Goal: Information Seeking & Learning: Understand process/instructions

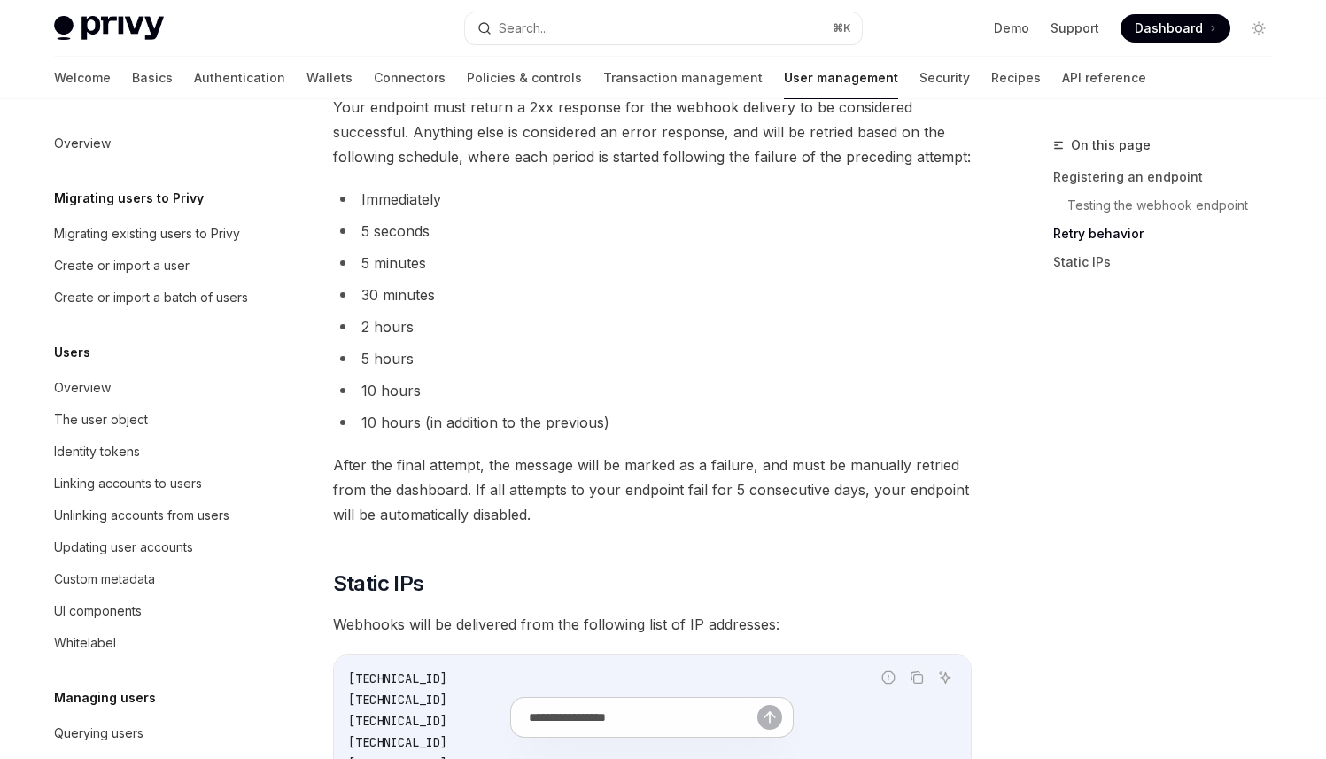
scroll to position [265, 0]
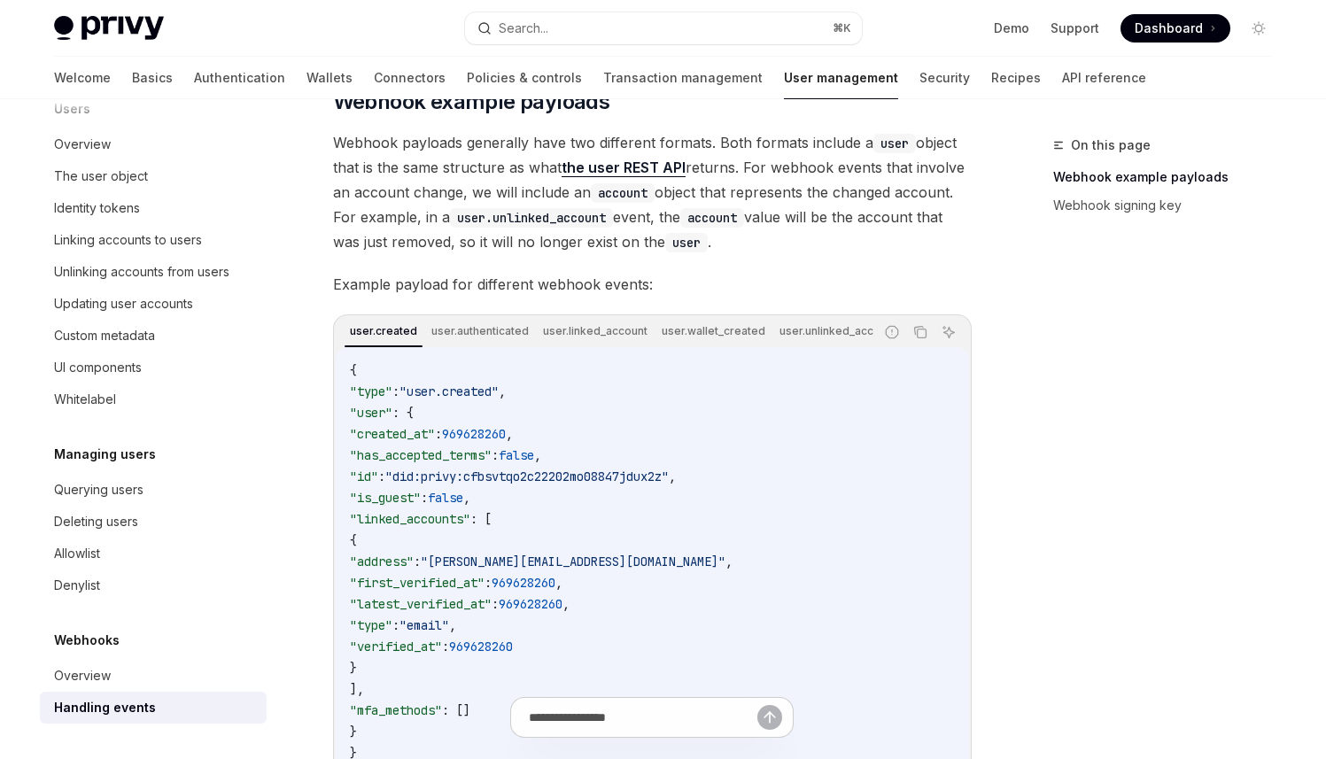
scroll to position [259, 0]
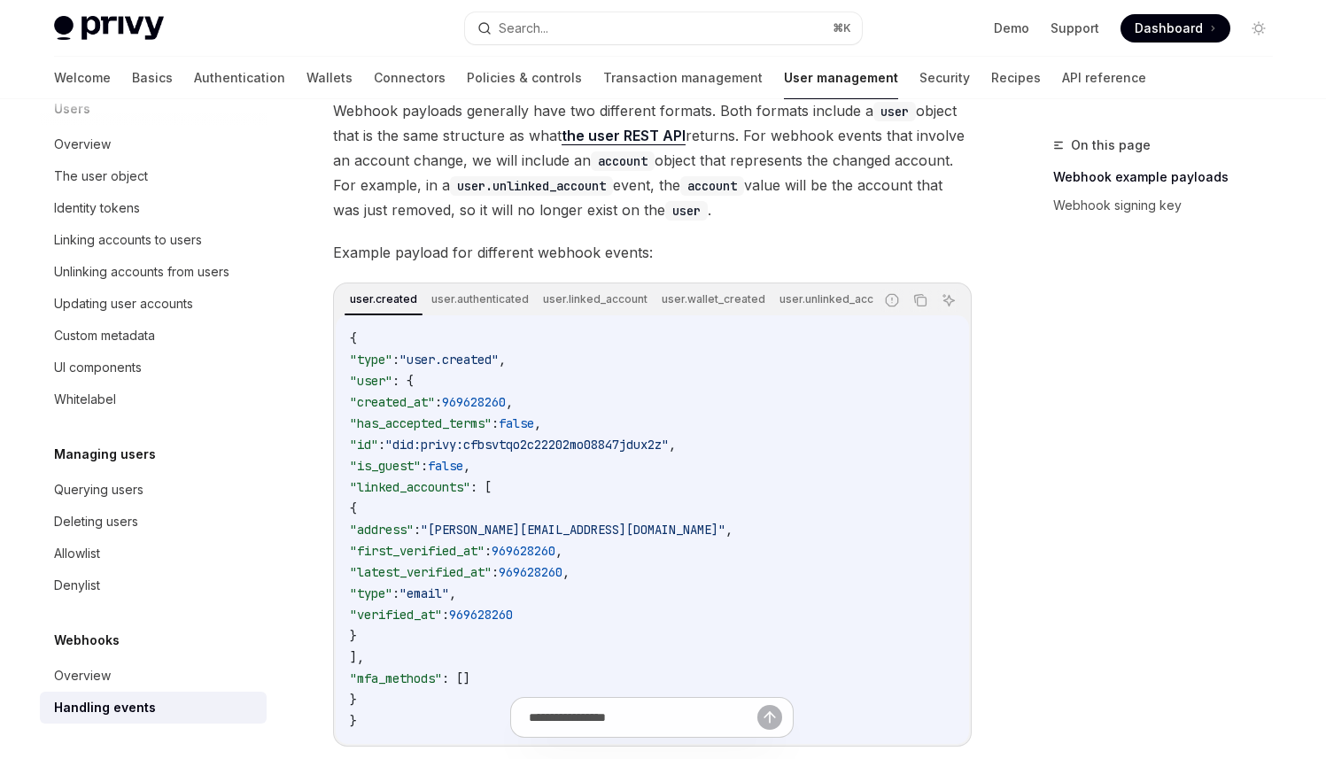
drag, startPoint x: 427, startPoint y: 390, endPoint x: 508, endPoint y: 437, distance: 94.0
click at [508, 437] on code "{ "type" : "user.created" , "user" : { "created_at" : 969628260 , "has_accepted…" at bounding box center [652, 530] width 605 height 404
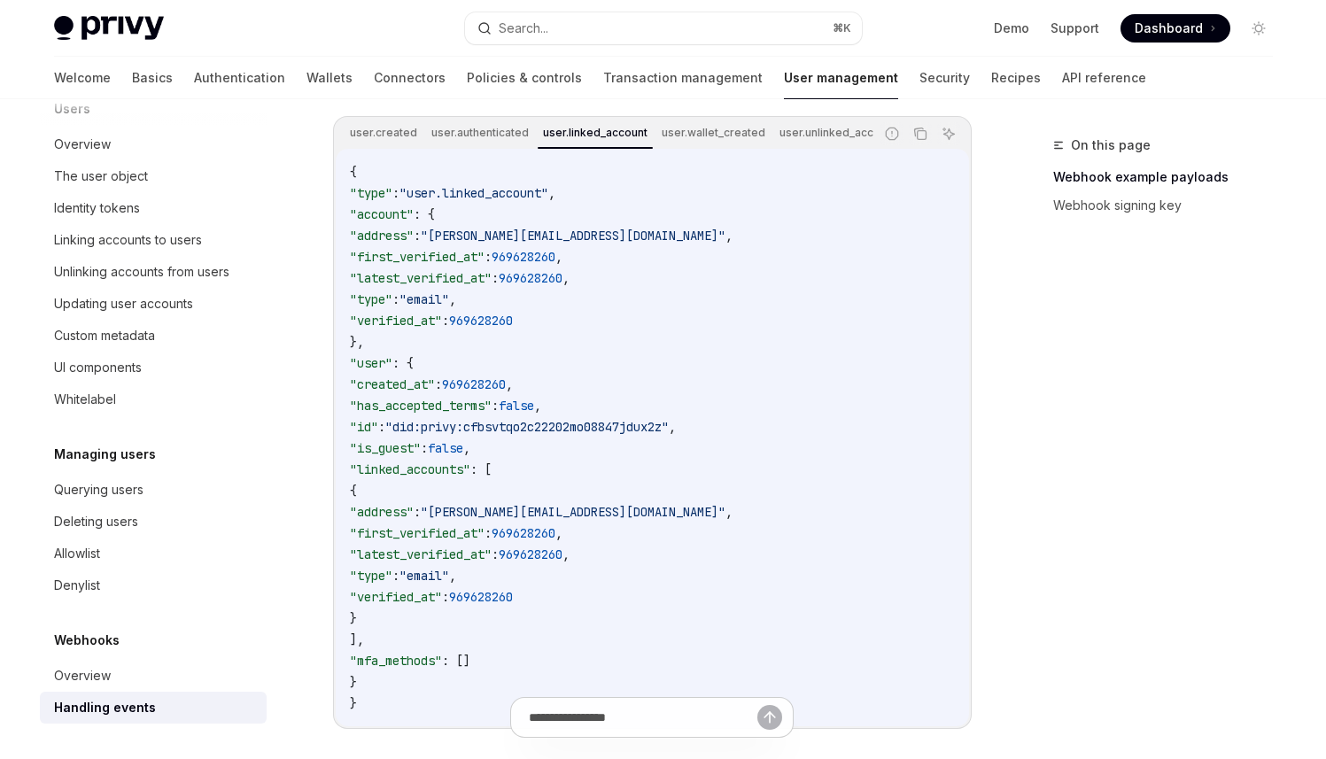
scroll to position [386, 0]
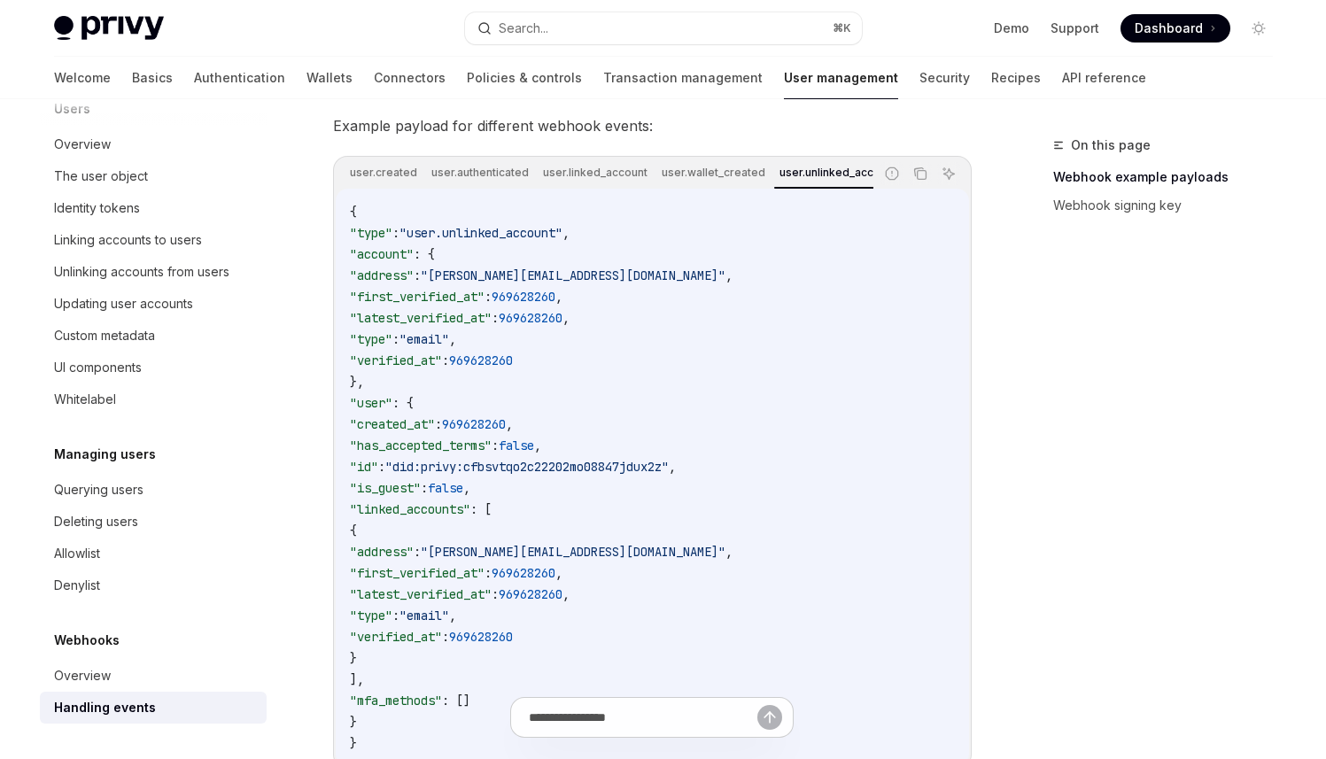
drag, startPoint x: 529, startPoint y: 196, endPoint x: 567, endPoint y: 202, distance: 38.6
click at [567, 202] on div "{ "type" : "user.unlinked_account" , "account" : { "address" : "bilbo@privy.io"…" at bounding box center [652, 477] width 633 height 577
drag, startPoint x: 520, startPoint y: 196, endPoint x: 700, endPoint y: 213, distance: 181.5
click at [700, 213] on div "{ "type" : "user.updated_account" , "account" : { "address" : "bilbo@privy.io" …" at bounding box center [652, 477] width 633 height 577
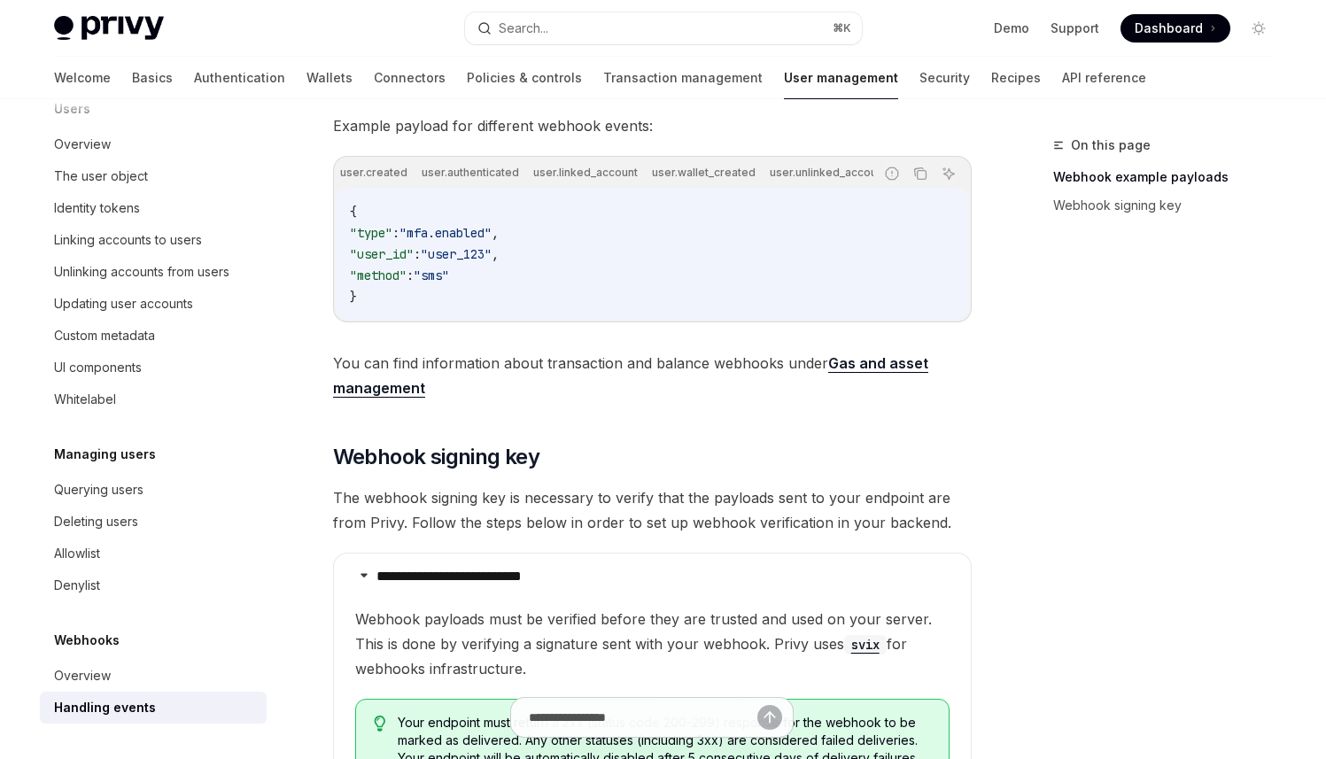
scroll to position [0, 590]
click at [684, 253] on code "{ "type" : "mfa.enabled" , "user_id" : "user_123" , "method" : "sms" }" at bounding box center [652, 254] width 605 height 106
click at [613, 170] on div "mfa.enabled" at bounding box center [632, 172] width 77 height 21
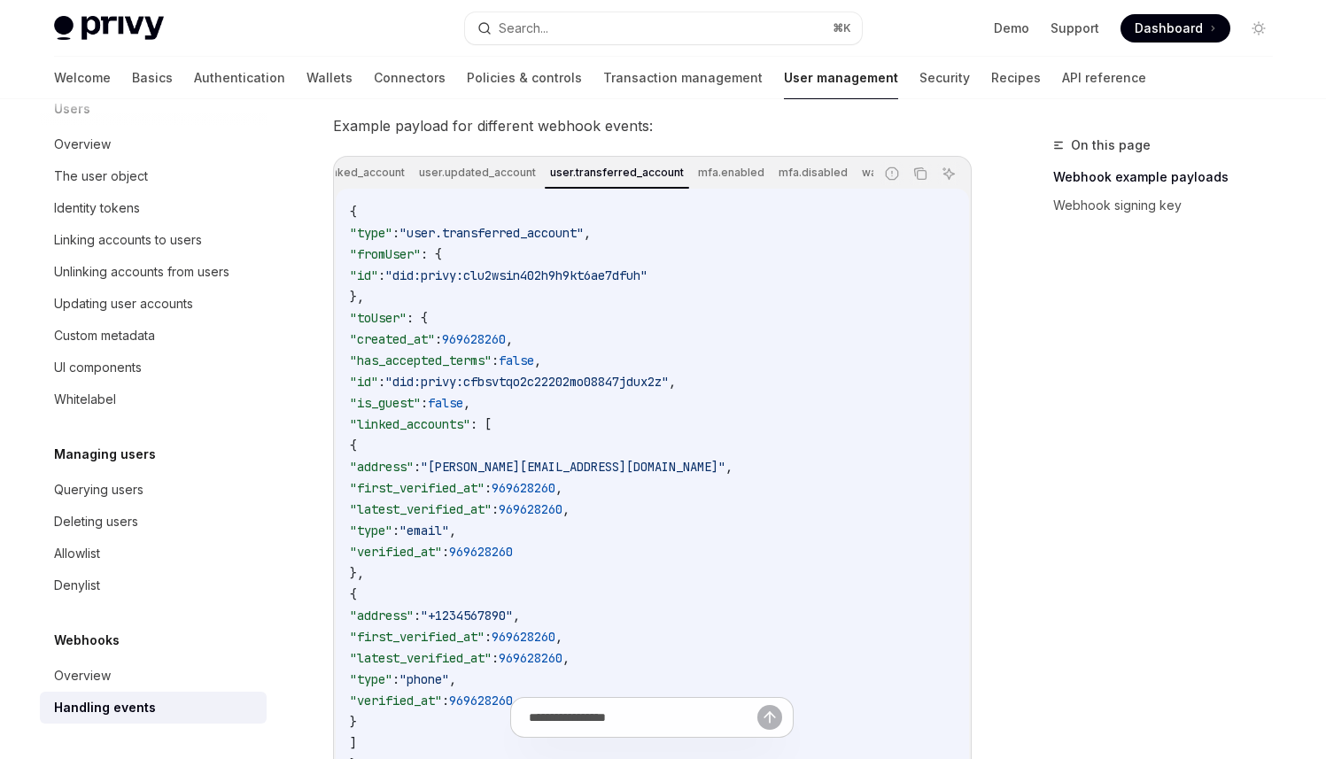
scroll to position [0, 492]
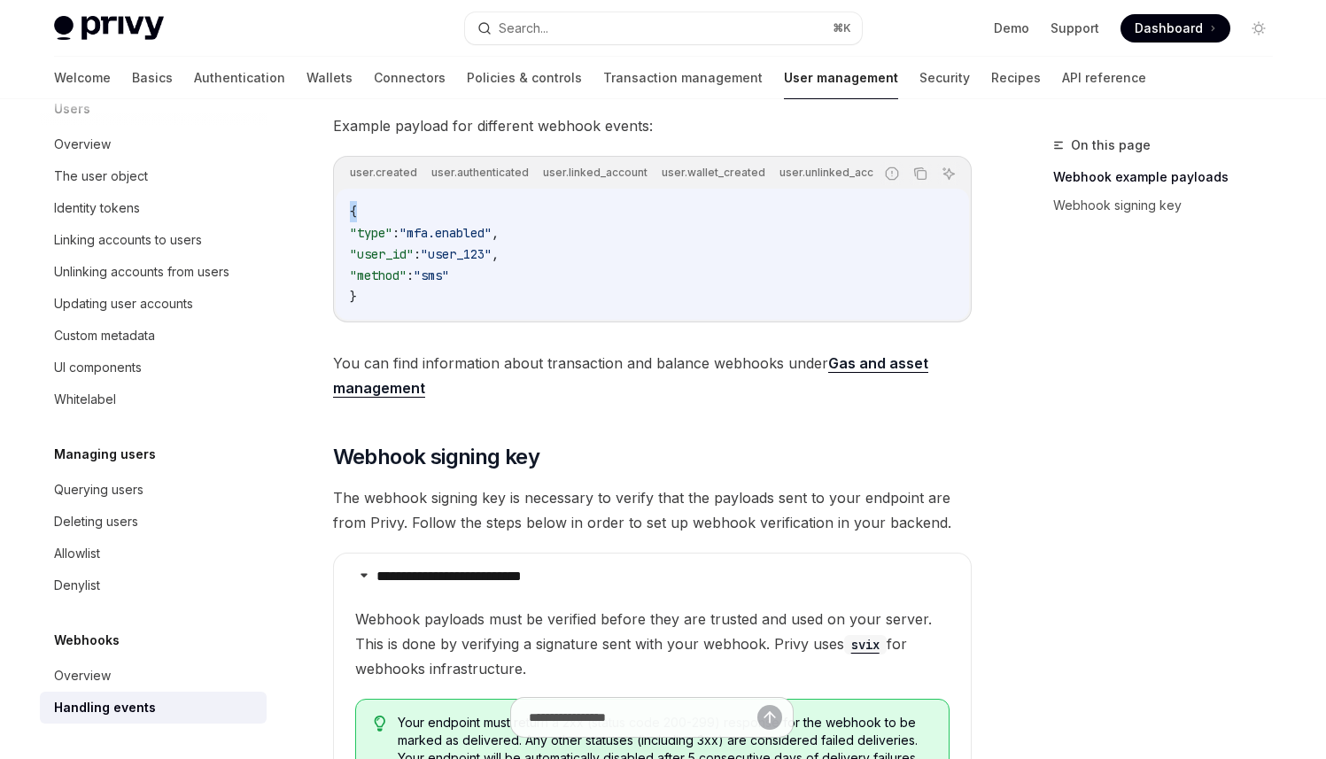
drag, startPoint x: 514, startPoint y: 197, endPoint x: 609, endPoint y: 205, distance: 95.2
click at [618, 207] on div "{ "type" : "mfa.enabled" , "user_id" : "user_123" , "method" : "sms" }" at bounding box center [652, 254] width 633 height 131
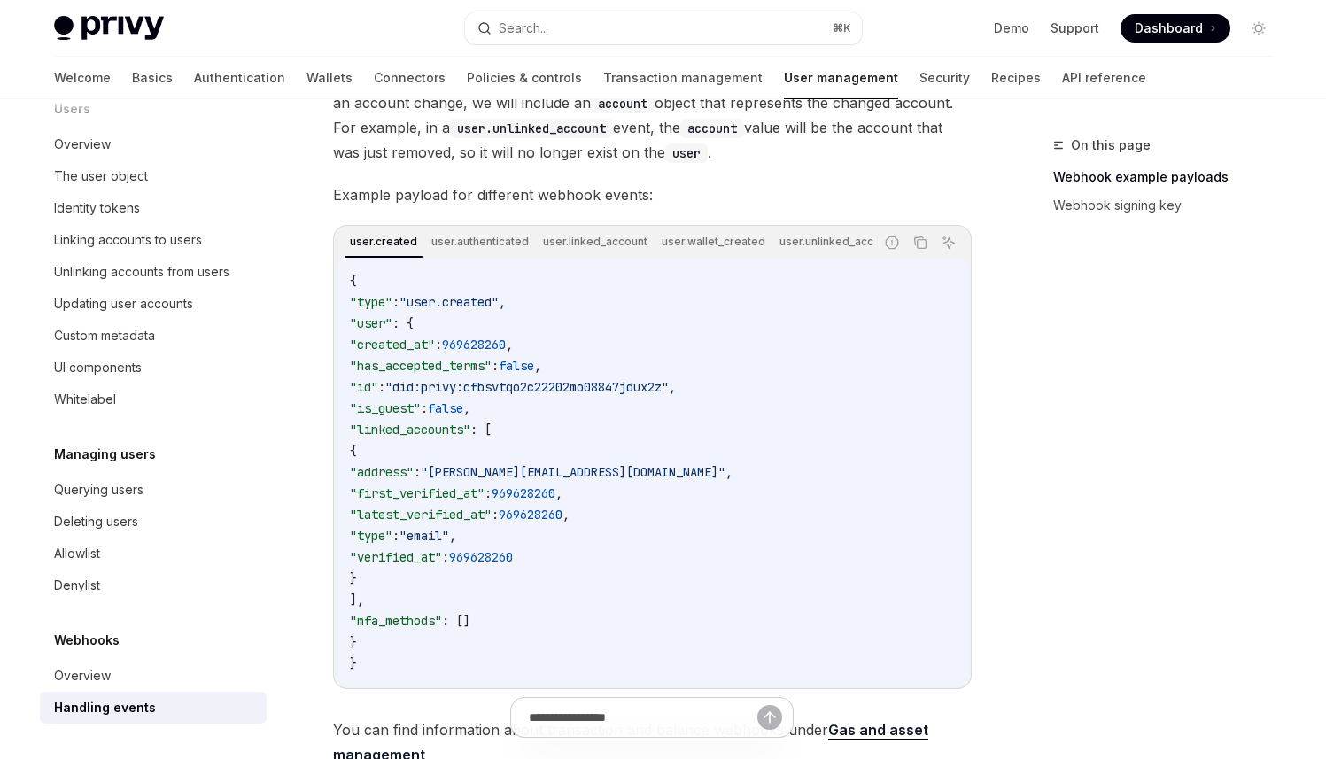
scroll to position [269, 0]
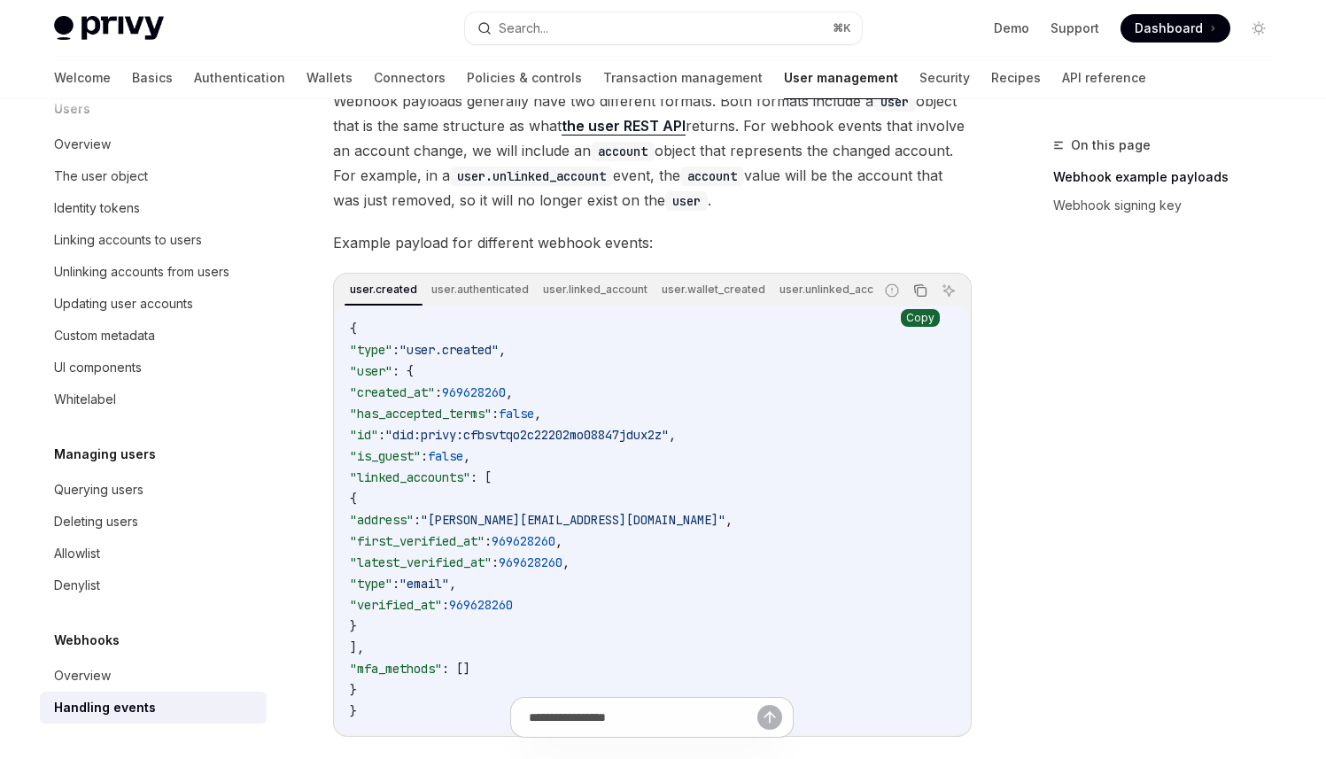
click at [920, 293] on icon "Copy the contents from the code block" at bounding box center [920, 290] width 14 height 14
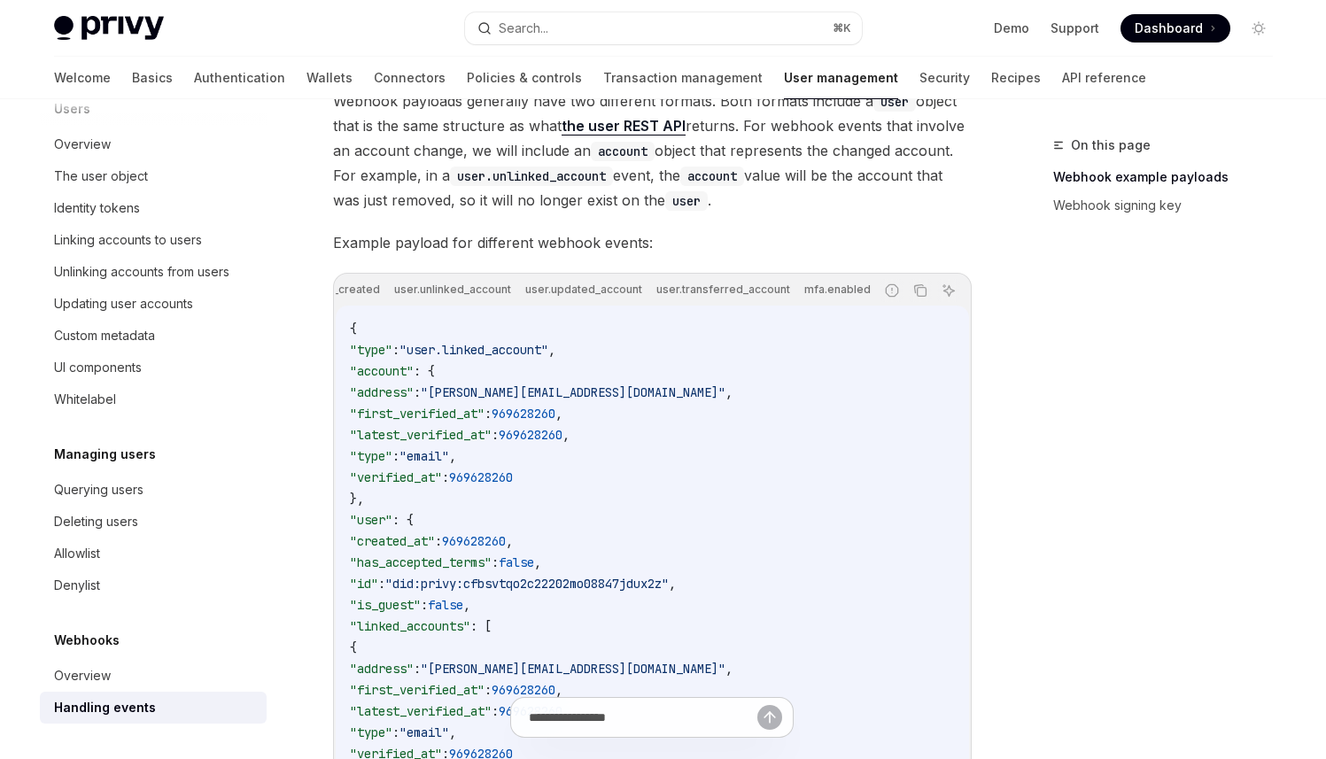
scroll to position [0, 0]
click at [918, 294] on icon "Copy the contents from the code block" at bounding box center [920, 290] width 14 height 14
click at [924, 298] on icon "Copy the contents from the code block" at bounding box center [920, 290] width 14 height 14
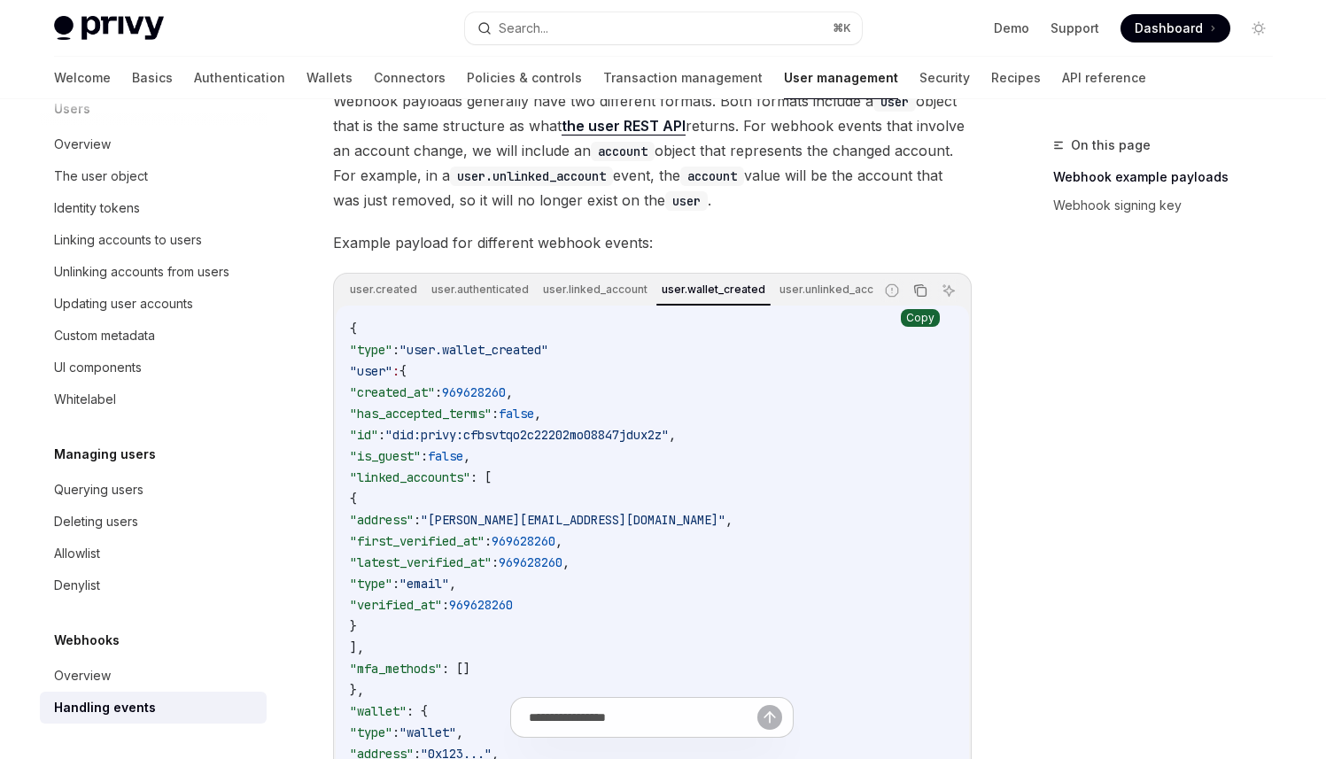
click at [924, 298] on icon "Copy the contents from the code block" at bounding box center [920, 290] width 14 height 14
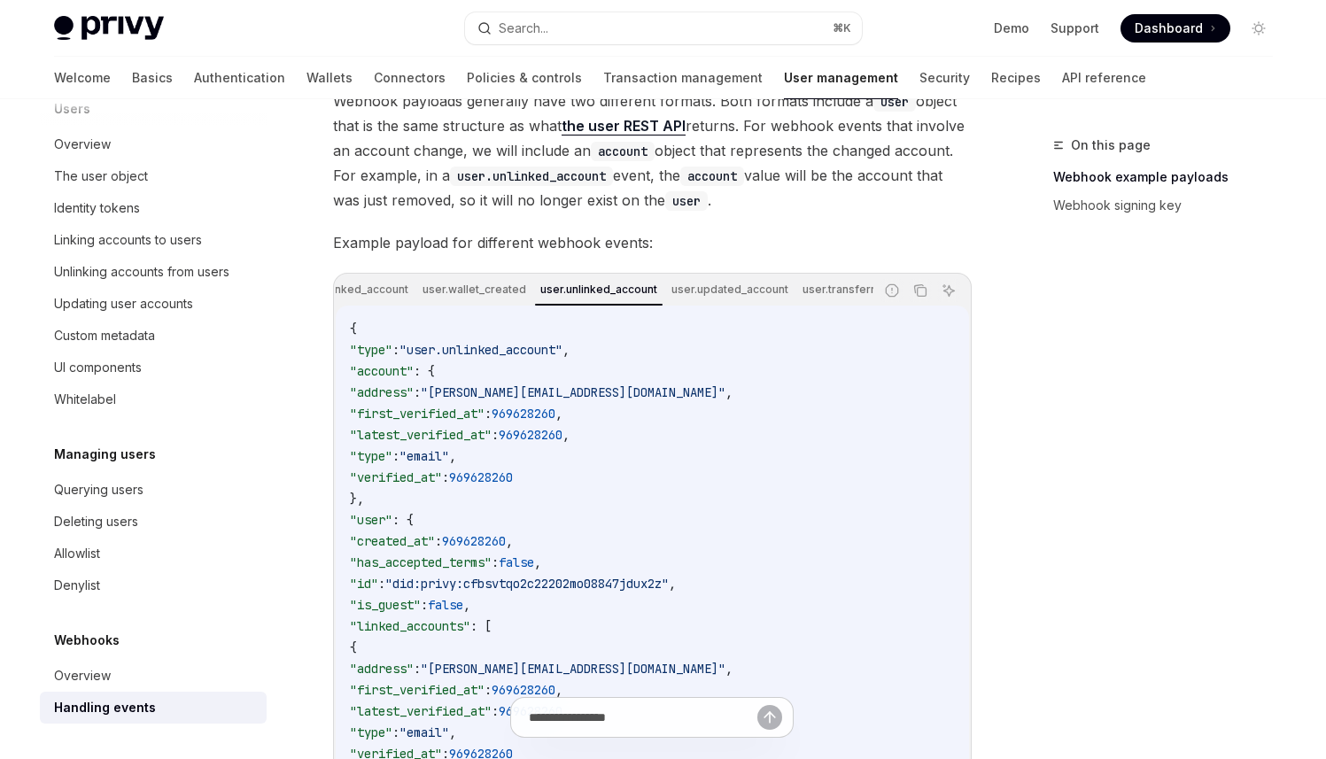
scroll to position [0, 256]
click at [501, 358] on span ""user.unlinked_account"" at bounding box center [480, 350] width 163 height 16
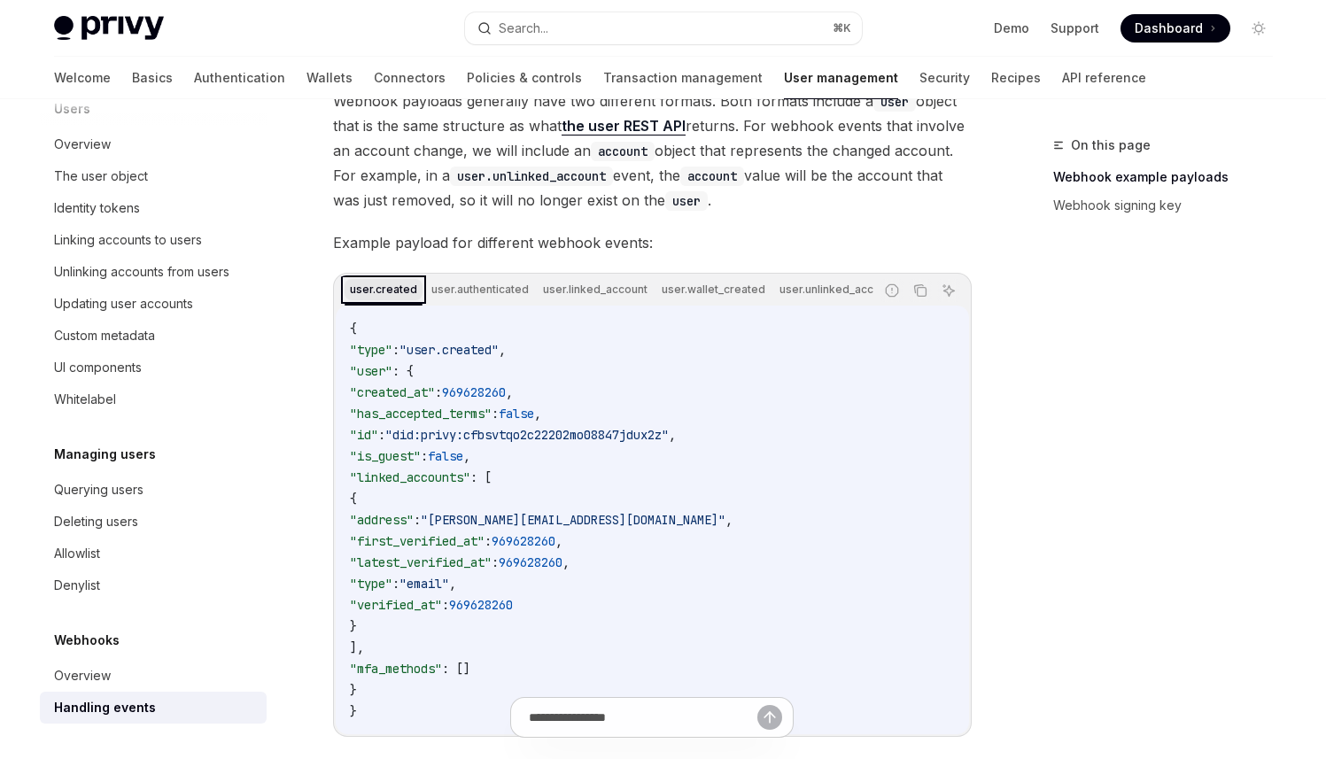
click at [383, 291] on div "user.created" at bounding box center [383, 289] width 78 height 21
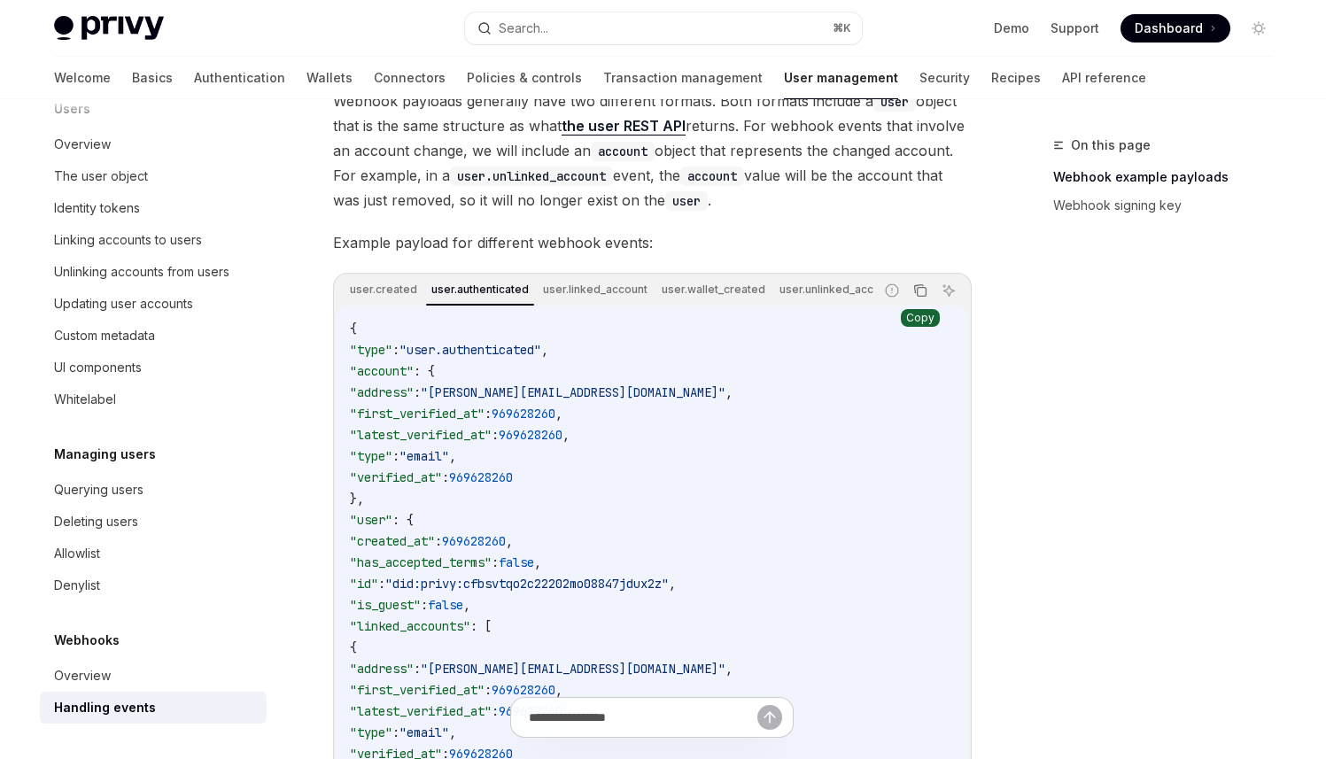
click at [924, 297] on icon "Copy the contents from the code block" at bounding box center [921, 292] width 9 height 9
click at [912, 296] on button "Copy the contents from the code block" at bounding box center [920, 290] width 23 height 23
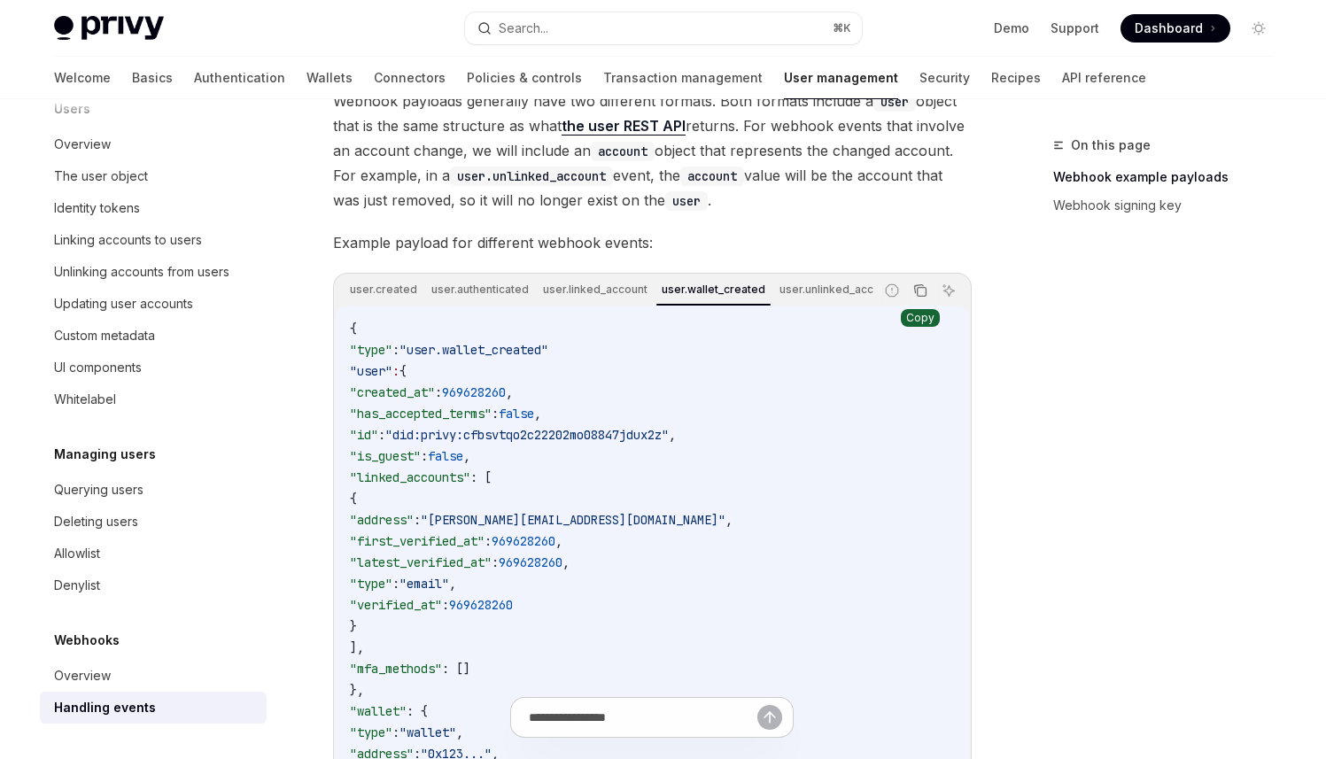
click at [918, 296] on icon "Copy the contents from the code block" at bounding box center [920, 290] width 14 height 14
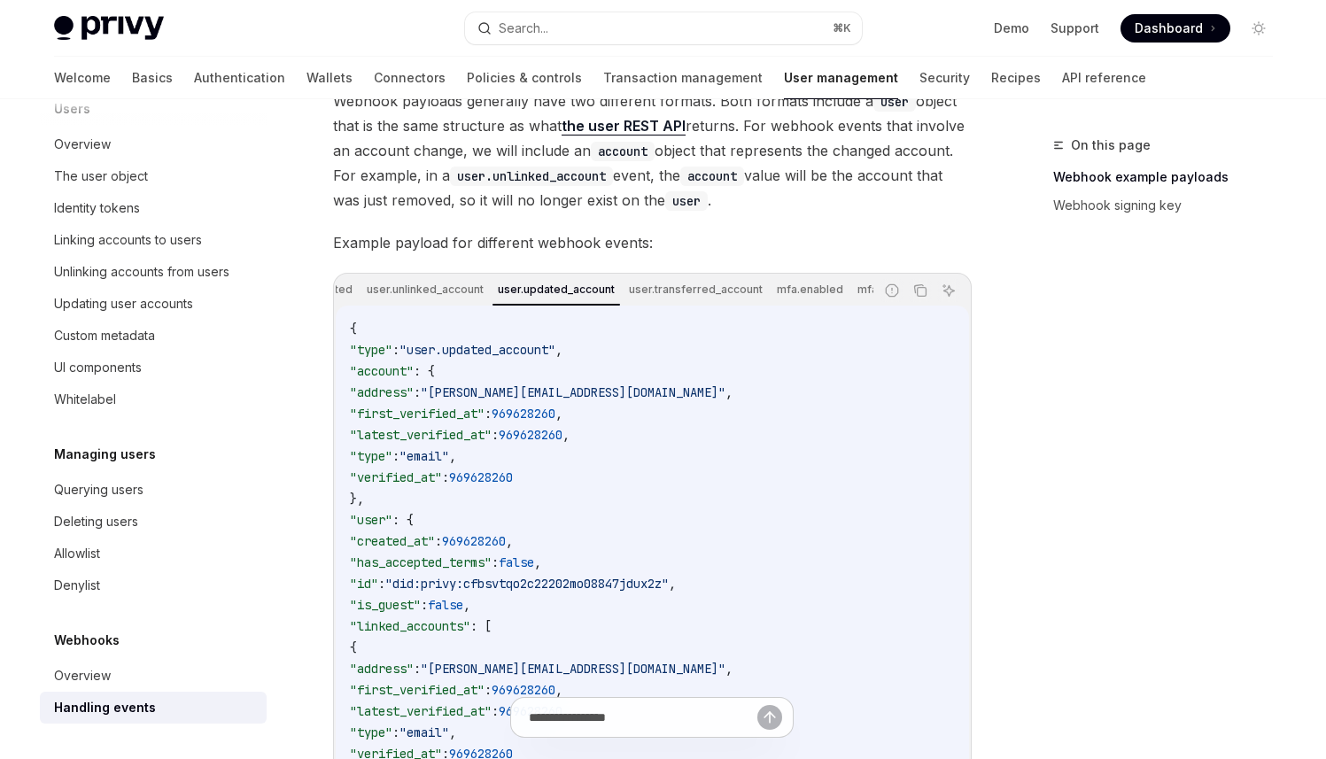
scroll to position [0, 414]
click at [917, 292] on icon "Copy the contents from the code block" at bounding box center [920, 290] width 14 height 14
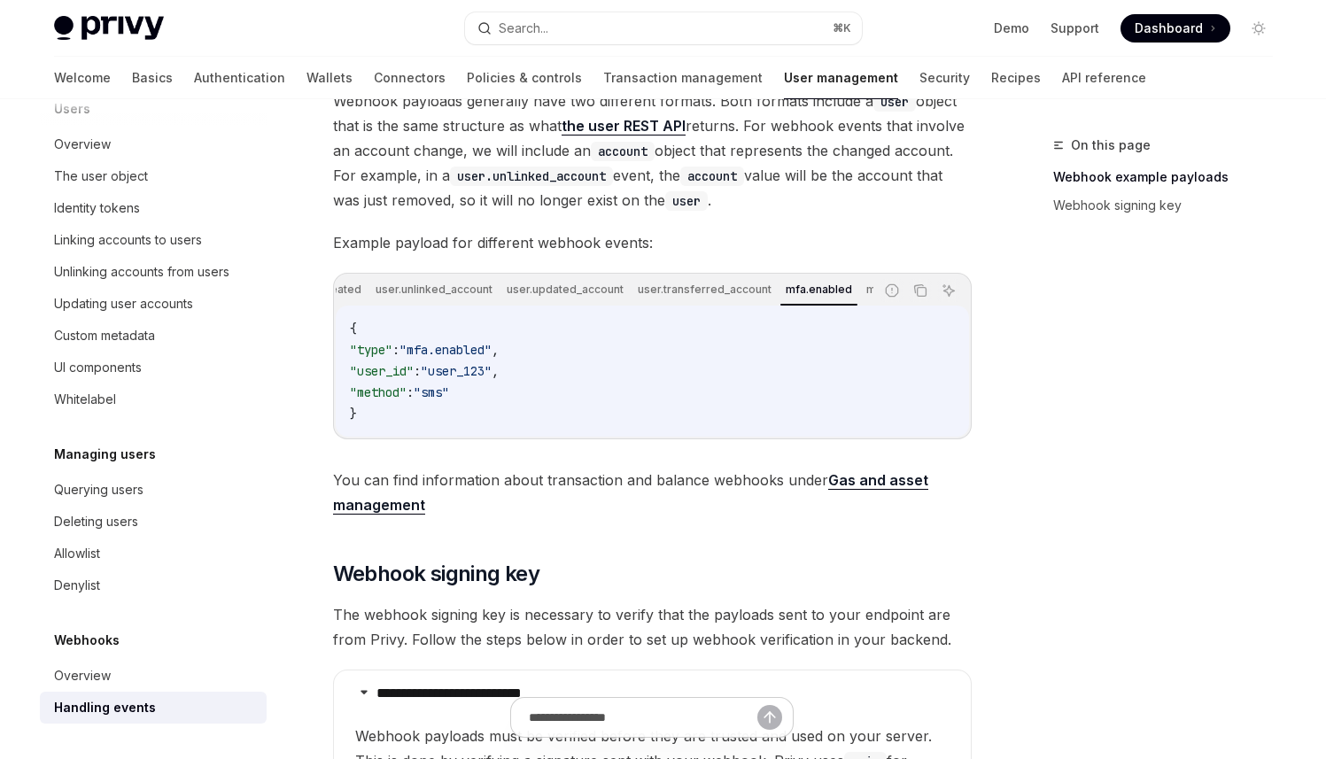
scroll to position [0, 421]
click at [920, 296] on icon "Copy the contents from the code block" at bounding box center [920, 290] width 14 height 14
drag, startPoint x: 661, startPoint y: 312, endPoint x: 705, endPoint y: 315, distance: 44.4
click at [776, 321] on div "{ "type" : "mfa.enabled" , "user_id" : "user_123" , "method" : "sms" }" at bounding box center [652, 371] width 633 height 131
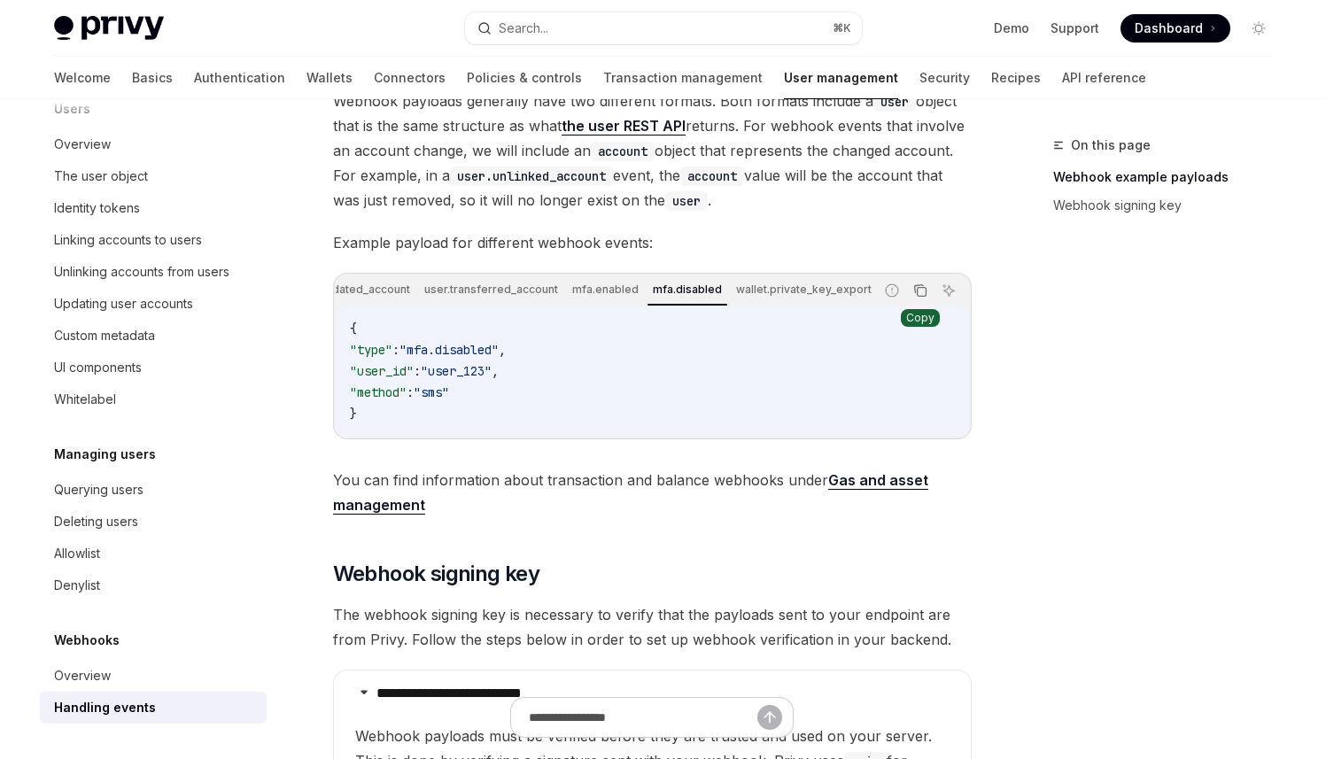
click at [921, 294] on icon "Copy the contents from the code block" at bounding box center [920, 290] width 14 height 14
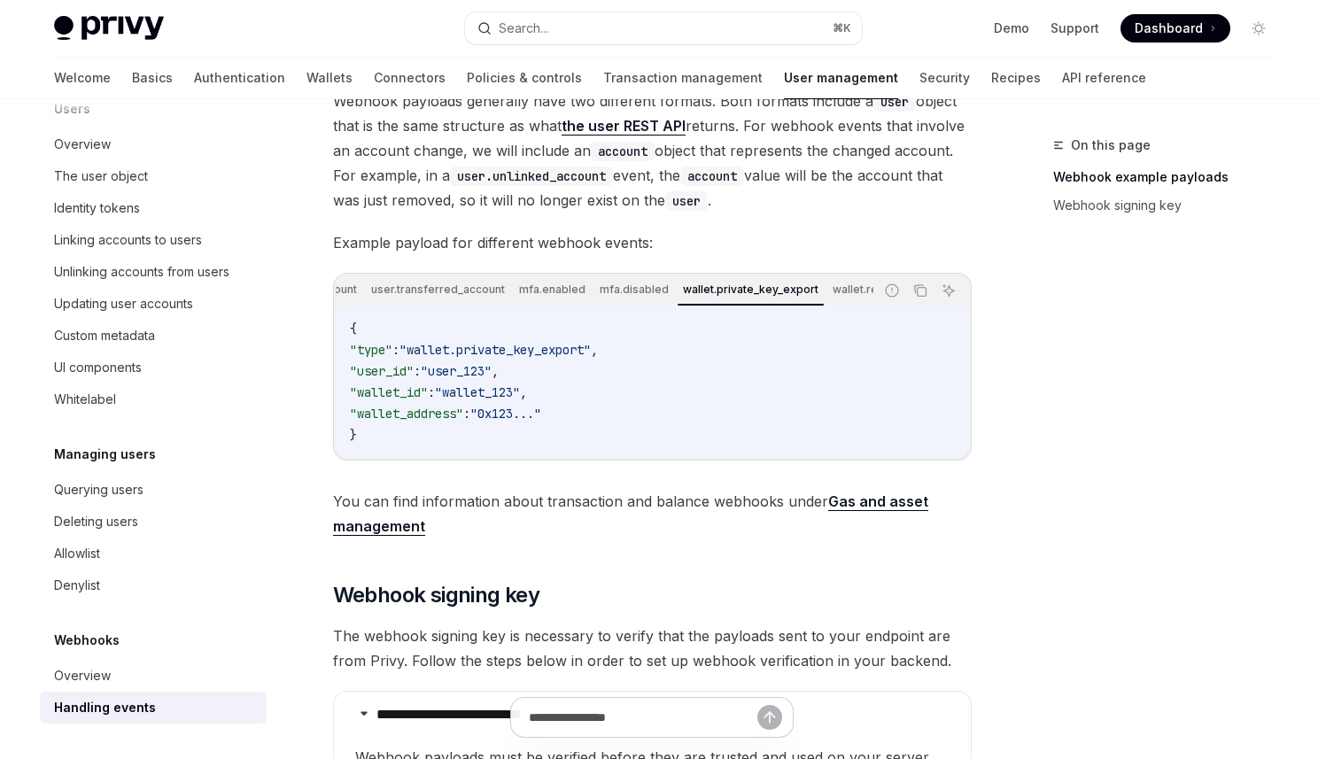
scroll to position [0, 679]
click at [918, 301] on button "Copy the contents from the code block" at bounding box center [920, 290] width 23 height 23
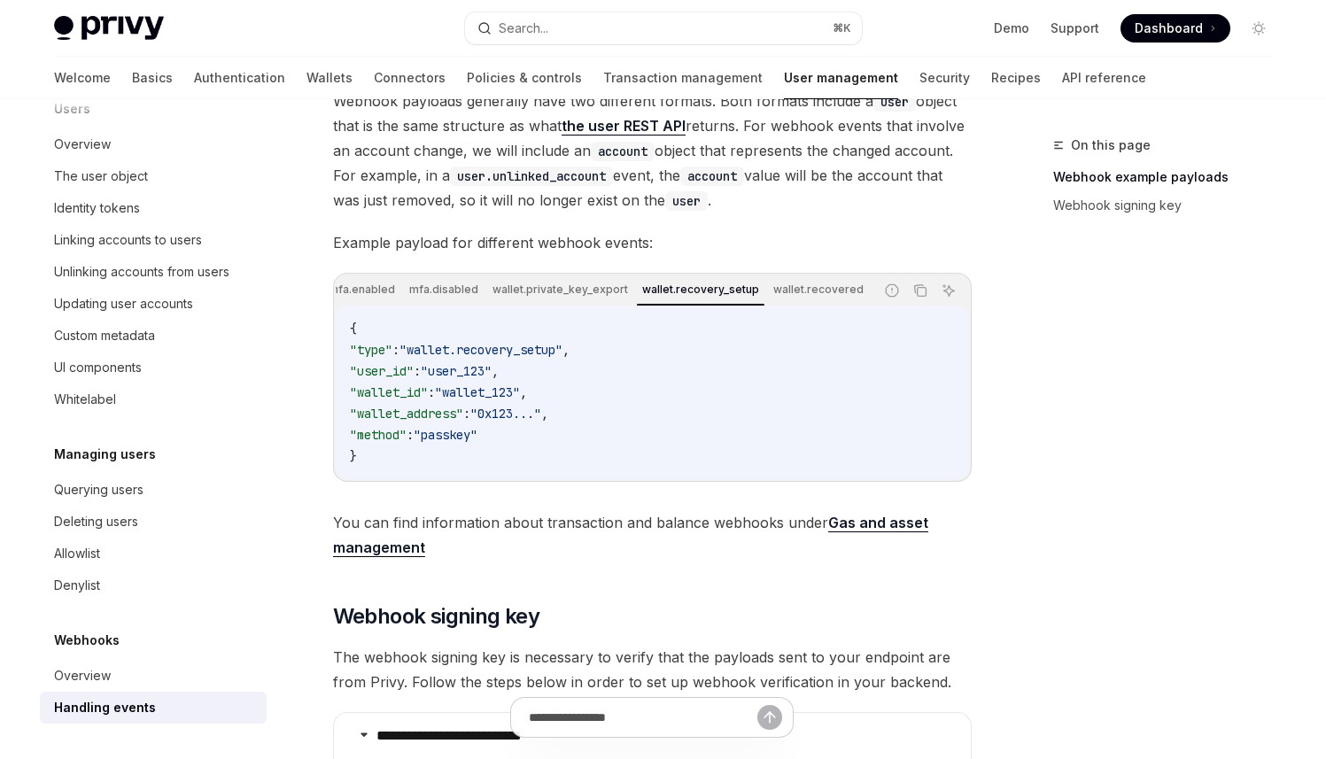
scroll to position [0, 866]
click at [924, 290] on icon "Copy the contents from the code block" at bounding box center [920, 290] width 14 height 14
drag, startPoint x: 735, startPoint y: 313, endPoint x: 785, endPoint y: 312, distance: 49.6
click at [785, 312] on div "{ "type" : "wallet.recovery_setup" , "user_id" : "user_123" , "wallet_id" : "wa…" at bounding box center [652, 393] width 633 height 174
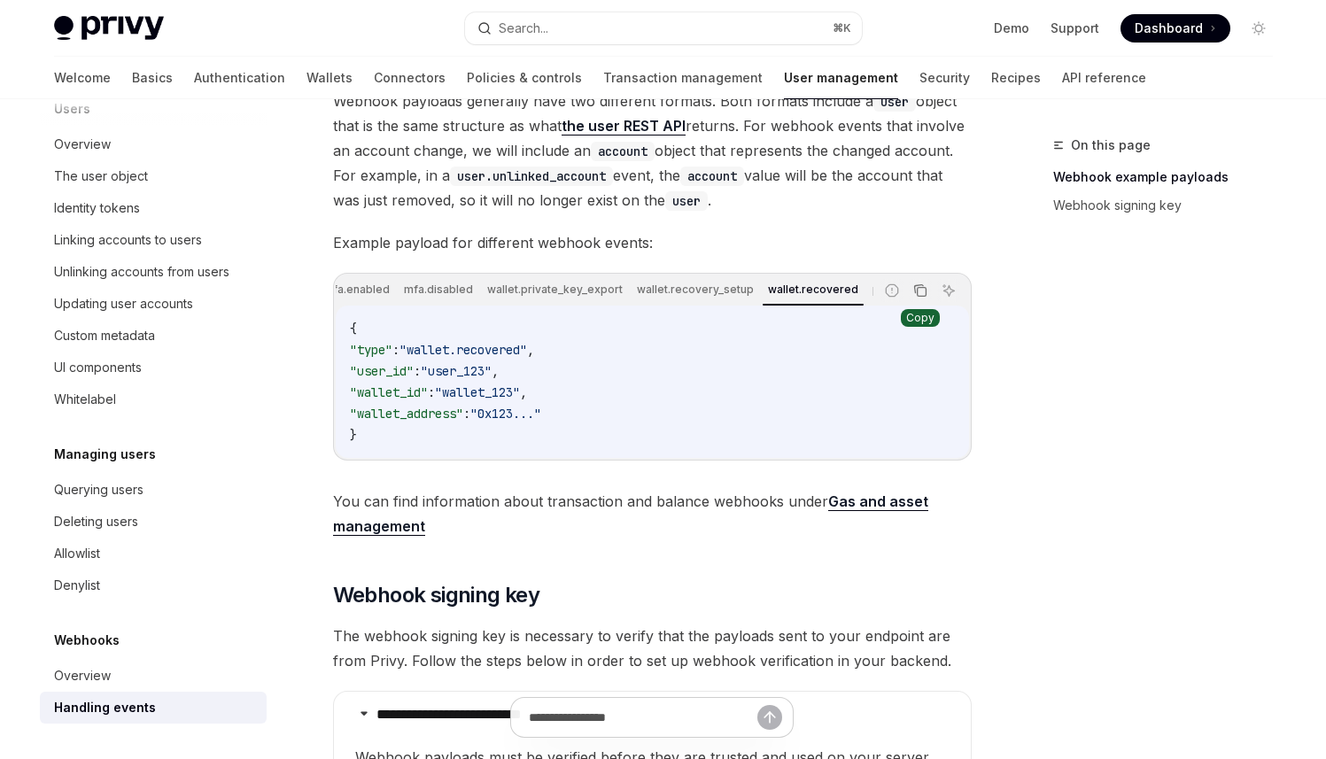
click at [918, 298] on icon "Copy the contents from the code block" at bounding box center [920, 290] width 14 height 14
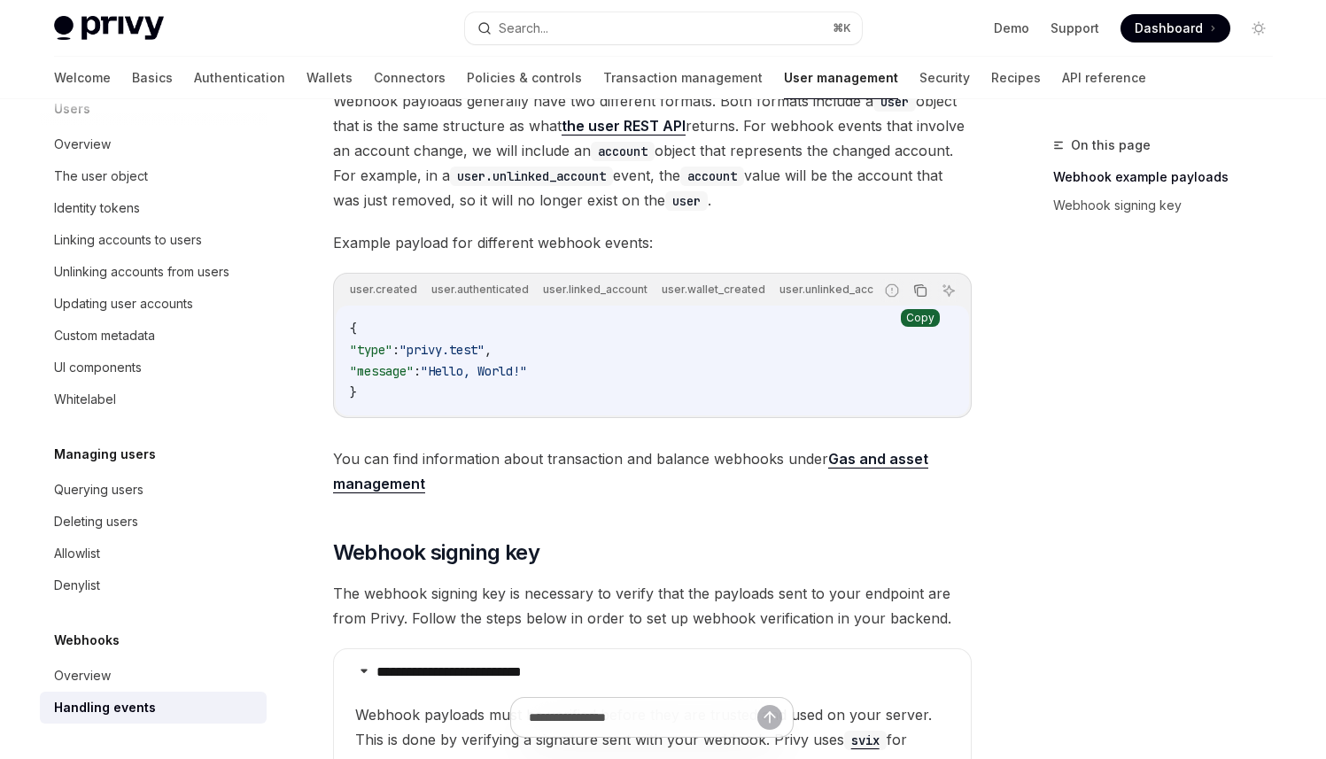
click at [917, 295] on icon "Copy the contents from the code block" at bounding box center [921, 292] width 9 height 9
